Goal: Transaction & Acquisition: Subscribe to service/newsletter

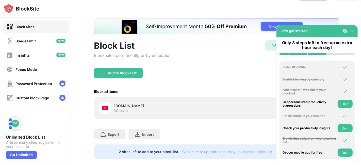
scroll to position [25, 0]
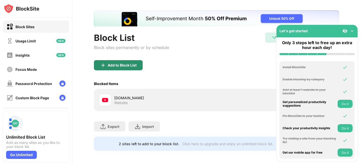
click at [132, 63] on div "Add to Block List" at bounding box center [122, 65] width 29 height 4
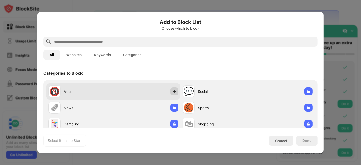
click at [172, 90] on img at bounding box center [174, 91] width 5 height 5
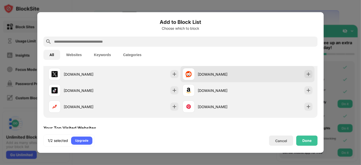
scroll to position [113, 0]
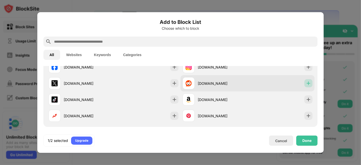
click at [306, 83] on img at bounding box center [308, 83] width 5 height 5
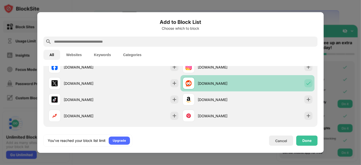
scroll to position [75, 0]
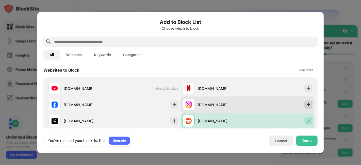
click at [306, 105] on img at bounding box center [308, 104] width 5 height 5
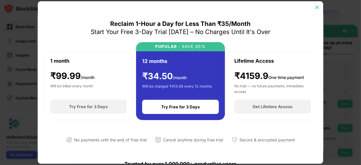
click at [317, 7] on img at bounding box center [316, 7] width 5 height 5
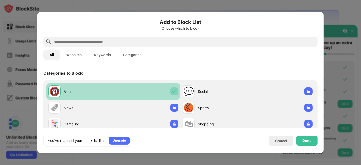
click at [172, 91] on img at bounding box center [174, 91] width 5 height 5
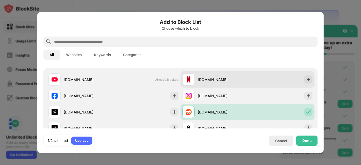
scroll to position [75, 0]
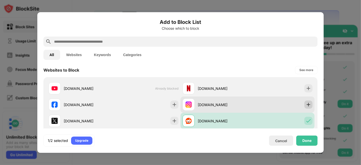
click at [306, 104] on img at bounding box center [308, 104] width 5 height 5
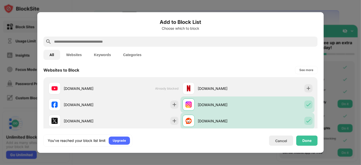
drag, startPoint x: 304, startPoint y: 162, endPoint x: 303, endPoint y: 157, distance: 4.7
click at [303, 165] on div "Add to Block List Choose which to block All Websites Keywords Categories Catego…" at bounding box center [180, 165] width 361 height 0
click at [304, 146] on div "You’ve reached your block list limit Upgrade Cancel Done" at bounding box center [180, 140] width 274 height 12
click at [299, 141] on div "Done" at bounding box center [306, 140] width 21 height 10
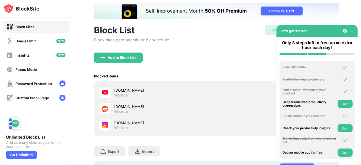
scroll to position [20, 0]
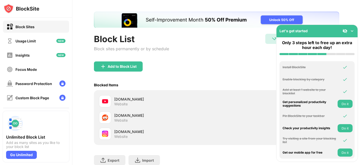
click at [353, 29] on img at bounding box center [351, 30] width 5 height 5
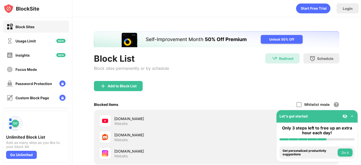
scroll to position [0, 0]
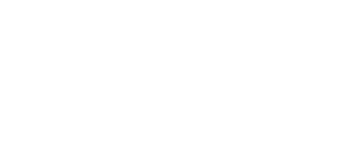
click at [43, 2] on html at bounding box center [180, 1] width 361 height 2
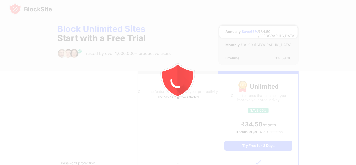
click at [73, 31] on div at bounding box center [178, 82] width 356 height 165
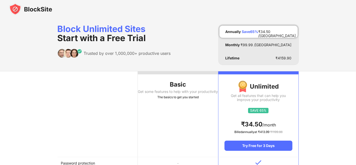
click at [34, 13] on img at bounding box center [30, 9] width 43 height 12
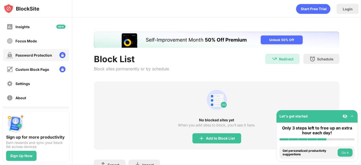
scroll to position [38, 0]
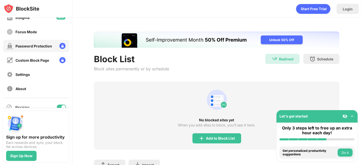
click at [32, 48] on div "Password Protection" at bounding box center [33, 46] width 37 height 4
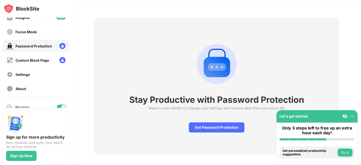
scroll to position [22, 0]
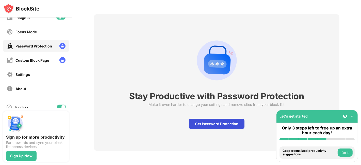
click at [222, 119] on div "Get Password Protection" at bounding box center [217, 124] width 56 height 10
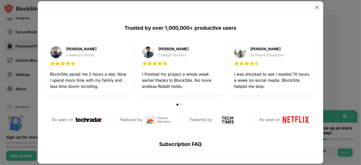
scroll to position [150, 0]
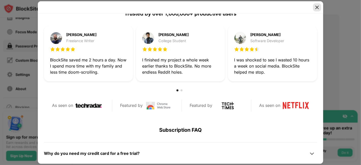
click at [314, 7] on img at bounding box center [316, 7] width 5 height 5
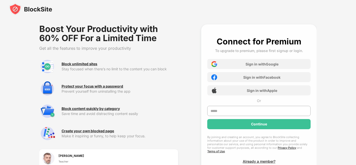
click at [76, 26] on div "Boost Your Productivity with 60% OFF For a Limited Time" at bounding box center [108, 33] width 139 height 18
drag, startPoint x: 76, startPoint y: 26, endPoint x: 114, endPoint y: 41, distance: 40.4
click at [114, 41] on div "Boost Your Productivity with 60% OFF For a Limited Time" at bounding box center [108, 33] width 139 height 18
drag, startPoint x: 107, startPoint y: 39, endPoint x: 91, endPoint y: 53, distance: 21.6
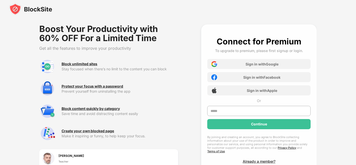
click at [91, 53] on div "Boost Your Productivity with 60% OFF For a Limited Time Get all the features to…" at bounding box center [108, 105] width 139 height 162
drag, startPoint x: 90, startPoint y: 72, endPoint x: 74, endPoint y: 81, distance: 17.8
click at [77, 83] on div "Boost Your Productivity with 60% OFF For a Limited Time Get all the features to…" at bounding box center [108, 105] width 139 height 162
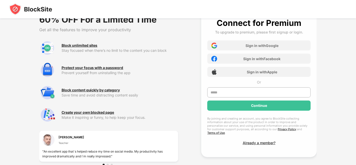
scroll to position [27, 0]
